Goal: Task Accomplishment & Management: Manage account settings

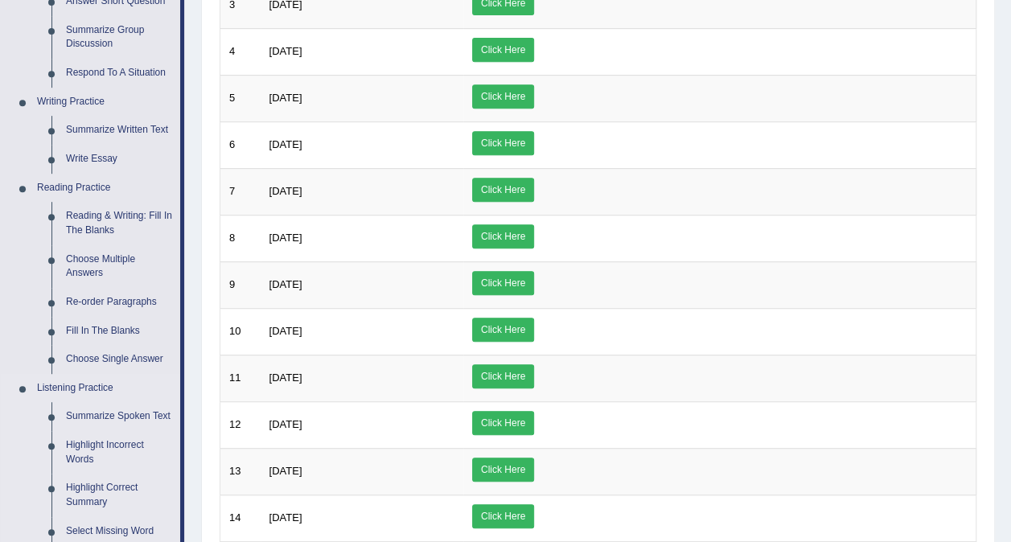
scroll to position [322, 0]
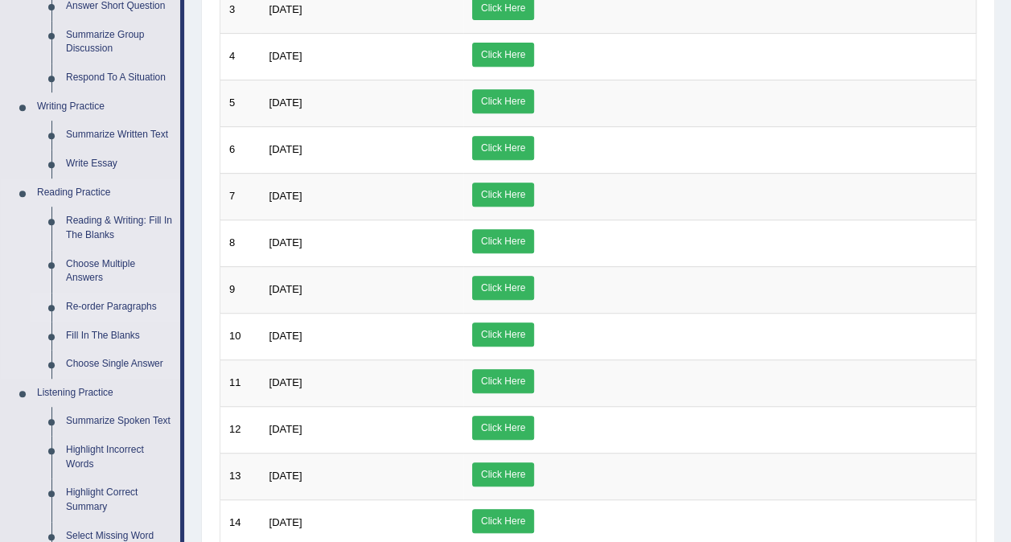
click at [92, 309] on link "Re-order Paragraphs" at bounding box center [119, 307] width 121 height 29
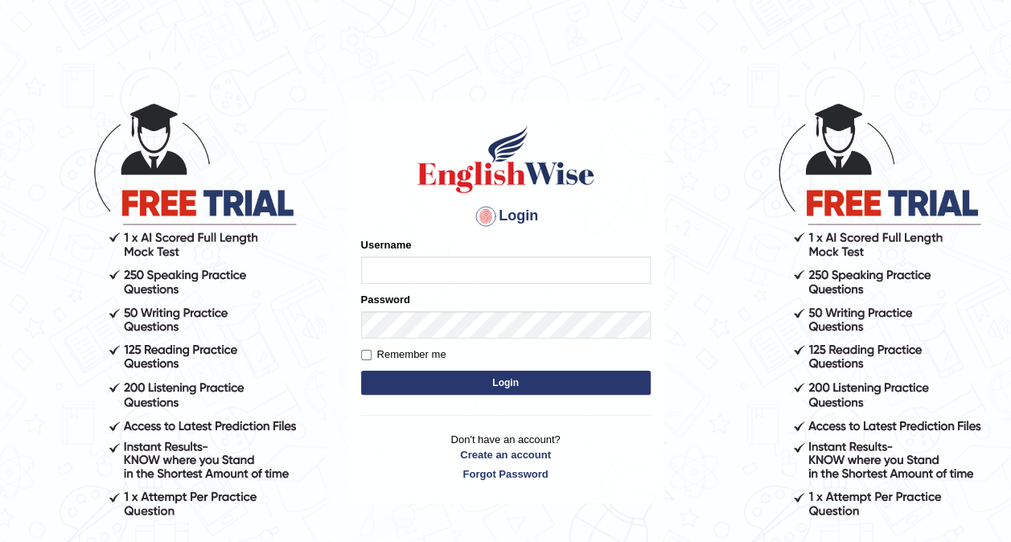
type input "ariambadoles"
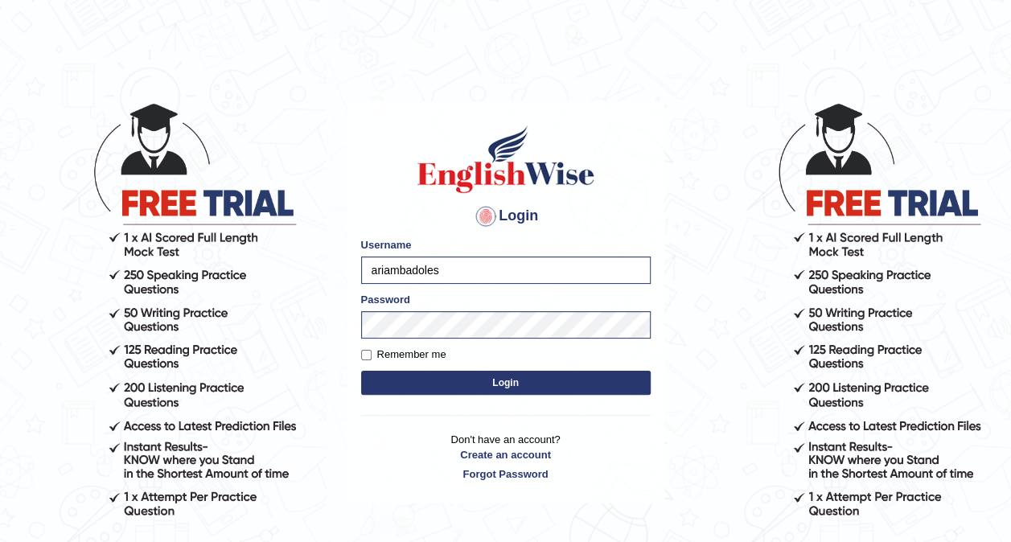
click at [450, 381] on button "Login" at bounding box center [505, 383] width 289 height 24
